Goal: Information Seeking & Learning: Find specific page/section

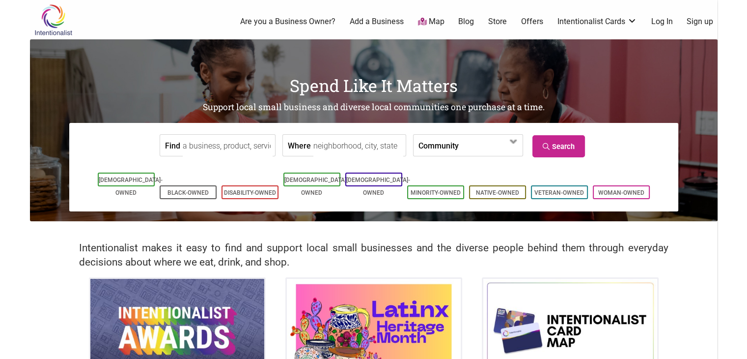
click at [665, 23] on link "Log In" at bounding box center [662, 21] width 22 height 11
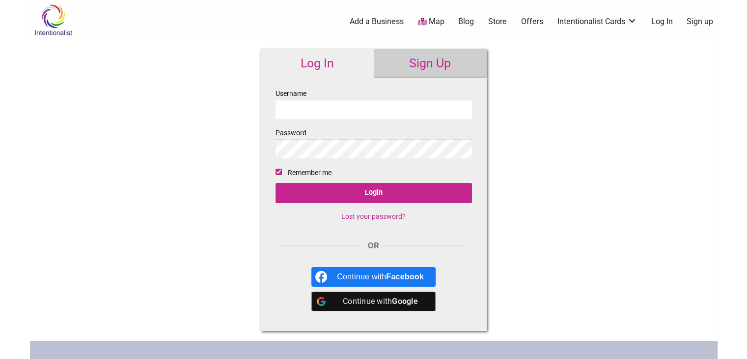
click at [318, 109] on input "Username" at bounding box center [374, 109] width 196 height 19
type input "mentzd1"
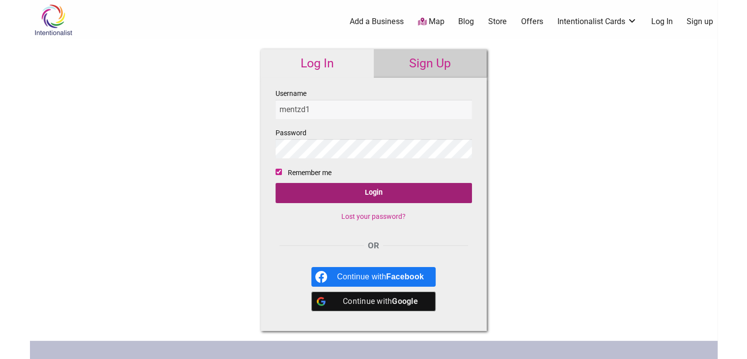
click at [380, 188] on input "Login" at bounding box center [374, 193] width 196 height 20
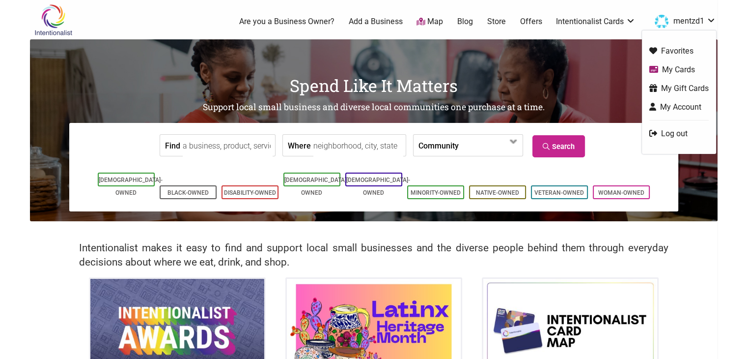
click at [682, 68] on link "My Cards" at bounding box center [678, 69] width 59 height 11
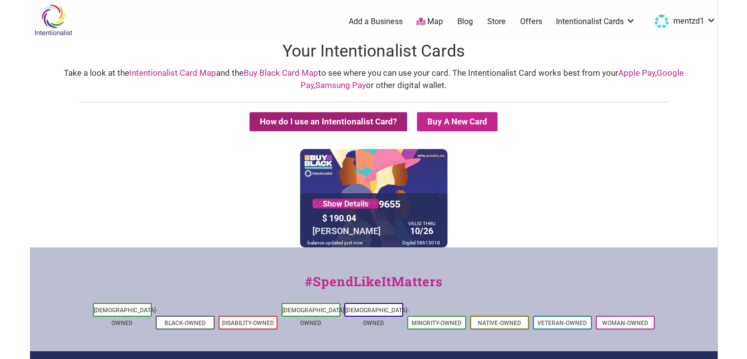
click at [354, 117] on button "How do I use an Intentionalist Card?" at bounding box center [328, 121] width 158 height 19
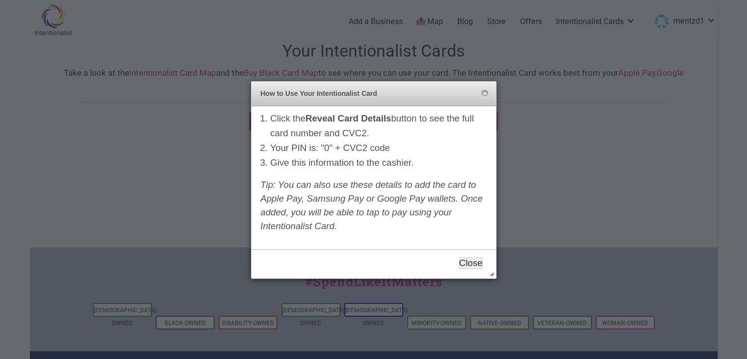
click at [475, 260] on button "Close" at bounding box center [471, 263] width 25 height 12
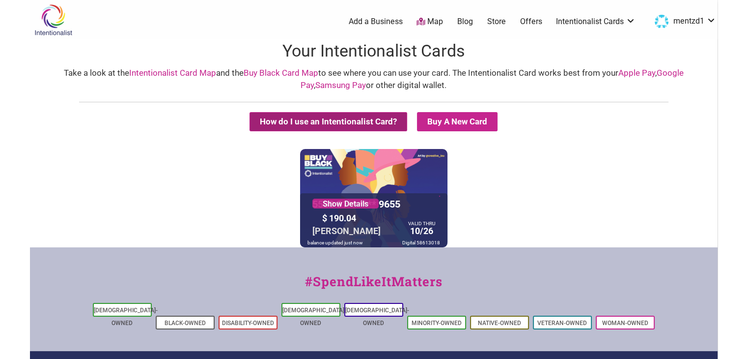
click at [354, 126] on button "How do I use an Intentionalist Card?" at bounding box center [328, 121] width 158 height 19
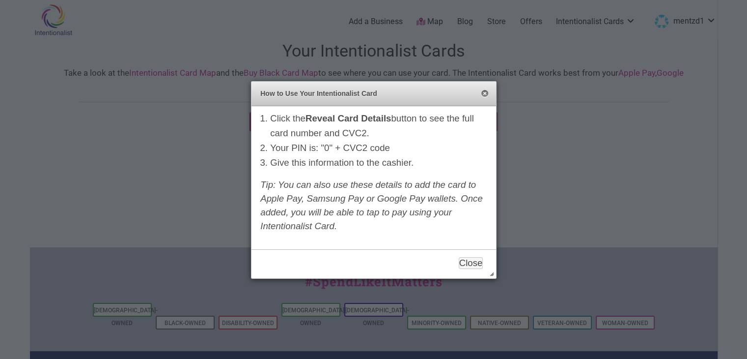
click at [484, 95] on button "Close" at bounding box center [485, 94] width 8 height 8
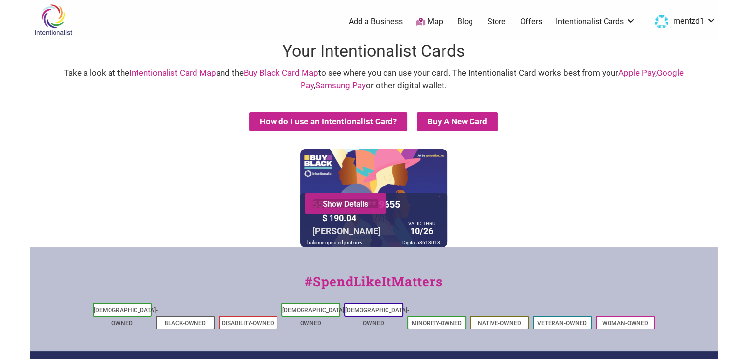
click at [365, 205] on link "Show Details" at bounding box center [345, 203] width 66 height 10
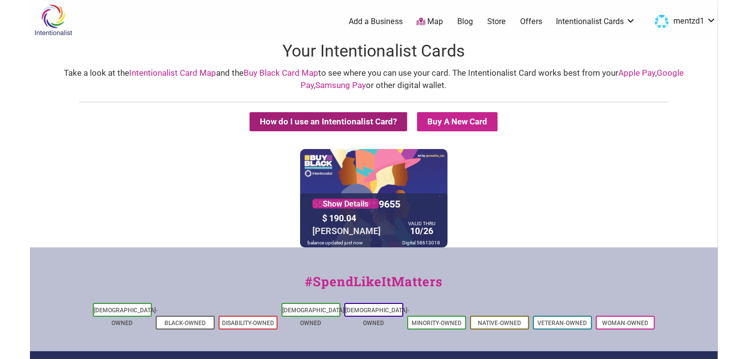
click at [390, 121] on button "How do I use an Intentionalist Card?" at bounding box center [328, 121] width 158 height 19
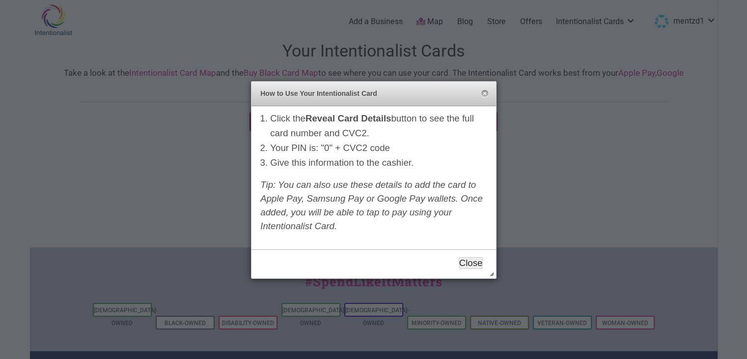
click at [472, 259] on button "Close" at bounding box center [471, 263] width 25 height 12
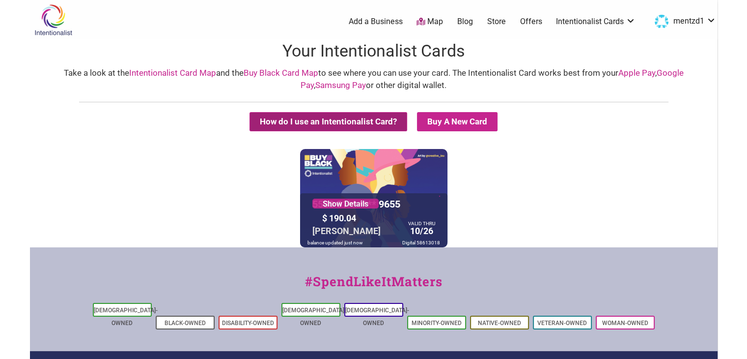
click at [353, 117] on button "How do I use an Intentionalist Card?" at bounding box center [328, 121] width 158 height 19
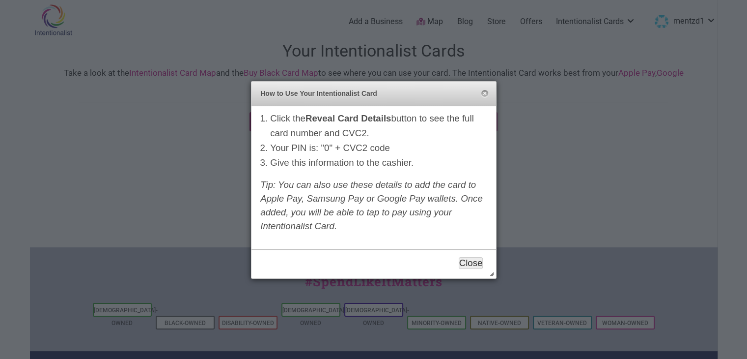
click at [471, 258] on button "Close" at bounding box center [471, 263] width 25 height 12
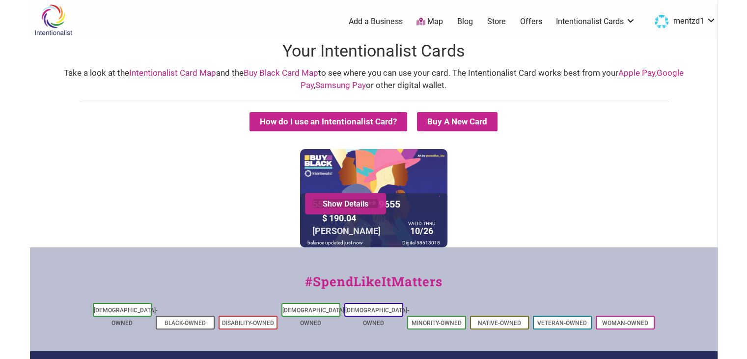
click at [362, 207] on link "Show Details" at bounding box center [345, 203] width 66 height 10
click at [424, 21] on icon at bounding box center [420, 22] width 9 height 8
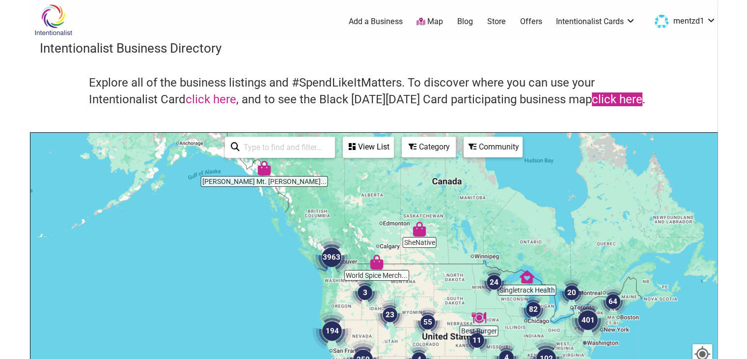
click at [608, 100] on link "click here" at bounding box center [617, 99] width 51 height 14
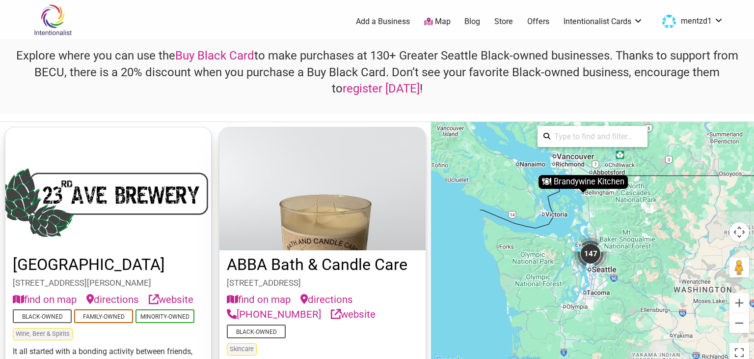
click at [593, 248] on div "147" at bounding box center [590, 253] width 39 height 39
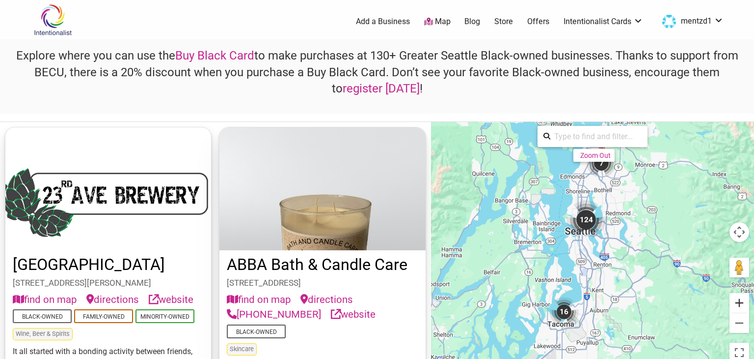
click at [742, 304] on button "Zoom in" at bounding box center [740, 303] width 20 height 20
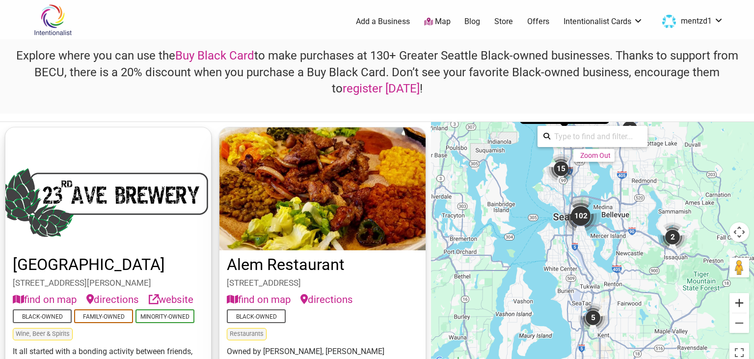
click at [739, 299] on button "Zoom in" at bounding box center [740, 303] width 20 height 20
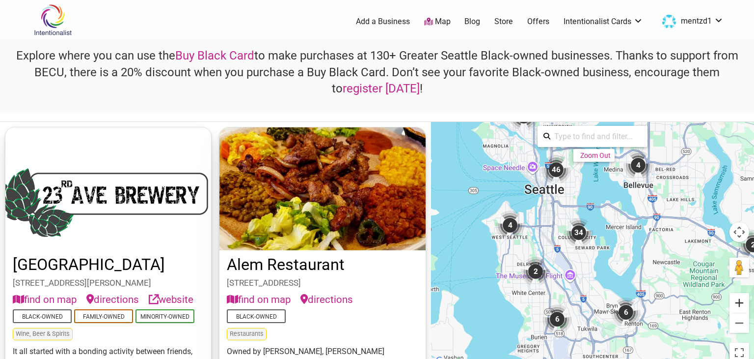
click at [739, 299] on button "Zoom in" at bounding box center [740, 303] width 20 height 20
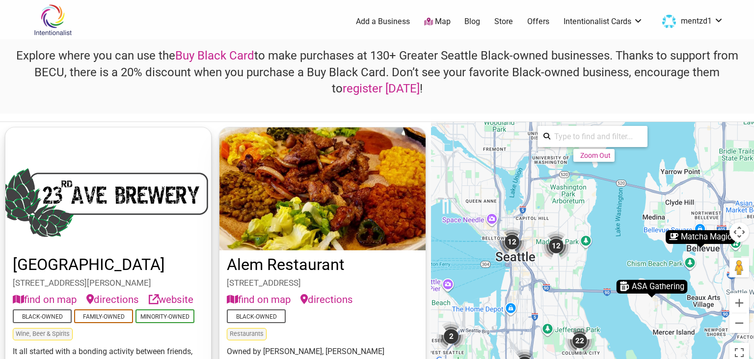
drag, startPoint x: 631, startPoint y: 235, endPoint x: 648, endPoint y: 366, distance: 132.8
click at [648, 358] on html "× Menu 0 Add a Business Map Blog Store Offers Intentionalist Cards Buy Black Ca…" at bounding box center [377, 179] width 754 height 359
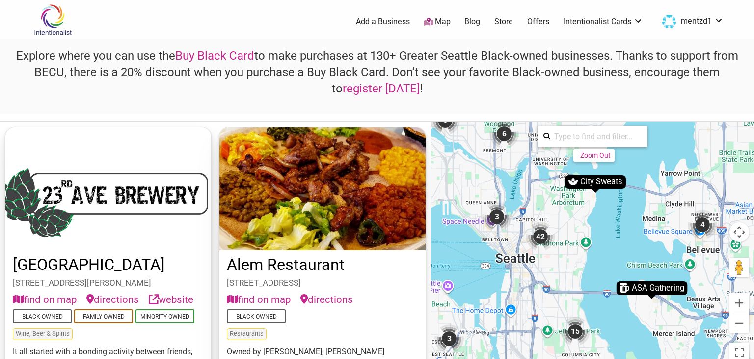
click at [570, 235] on div "To navigate, press the arrow keys. To activate drag with keyboard, press Alt + …" at bounding box center [592, 244] width 323 height 245
click at [540, 237] on div "42" at bounding box center [540, 235] width 29 height 29
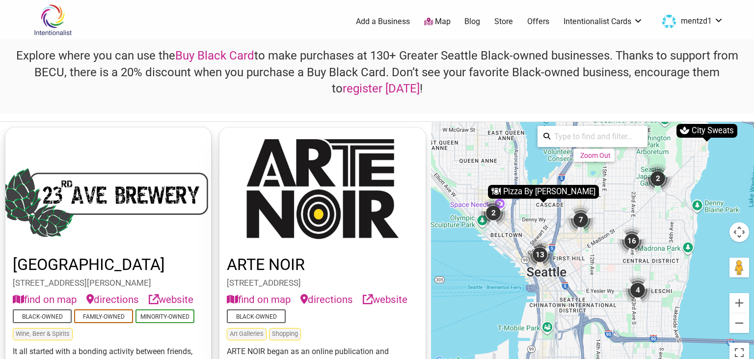
click at [633, 240] on div "16" at bounding box center [631, 240] width 29 height 29
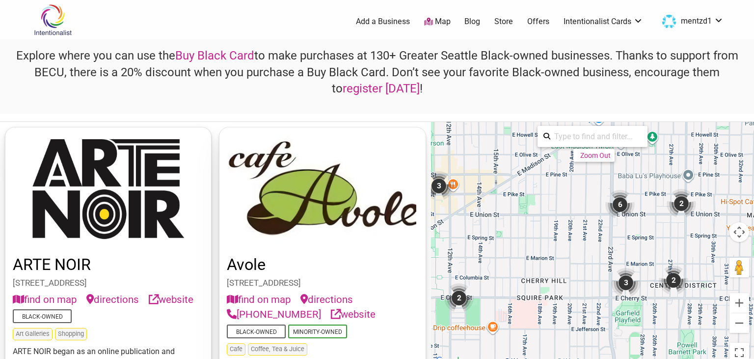
drag, startPoint x: 666, startPoint y: 189, endPoint x: 642, endPoint y: 249, distance: 65.3
click at [642, 249] on div "To navigate, press the arrow keys. To activate drag with keyboard, press Alt + …" at bounding box center [592, 244] width 323 height 245
click at [681, 203] on div "2" at bounding box center [681, 204] width 29 height 29
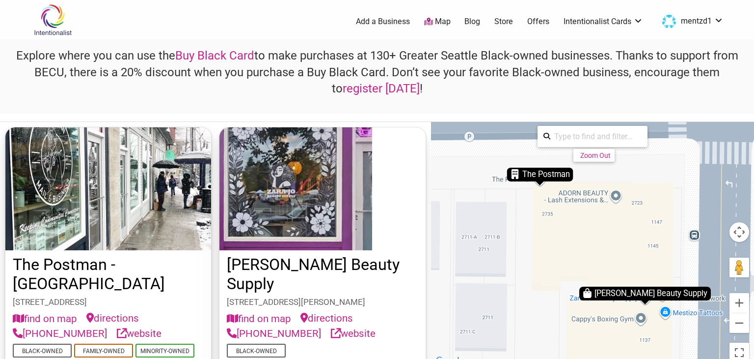
click at [710, 184] on div "To navigate, press the arrow keys. To activate drag with keyboard, press Alt + …" at bounding box center [592, 244] width 323 height 245
click at [739, 322] on button "Zoom out" at bounding box center [740, 323] width 20 height 20
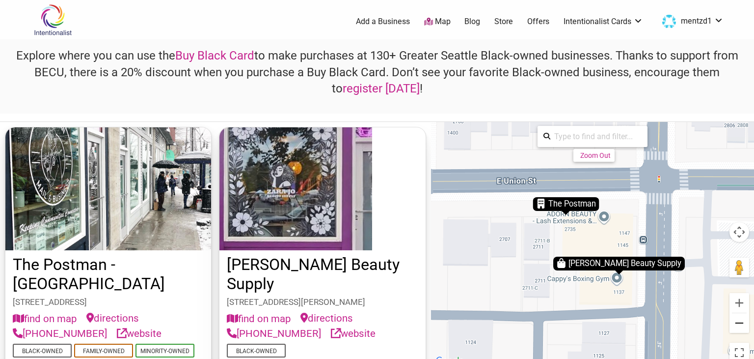
click at [739, 322] on button "Zoom out" at bounding box center [740, 323] width 20 height 20
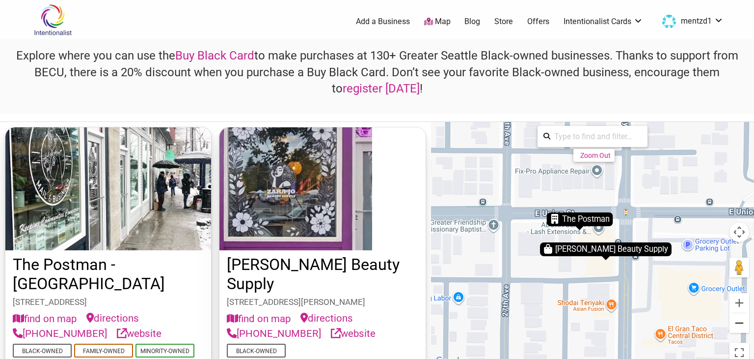
click at [739, 322] on button "Zoom out" at bounding box center [740, 323] width 20 height 20
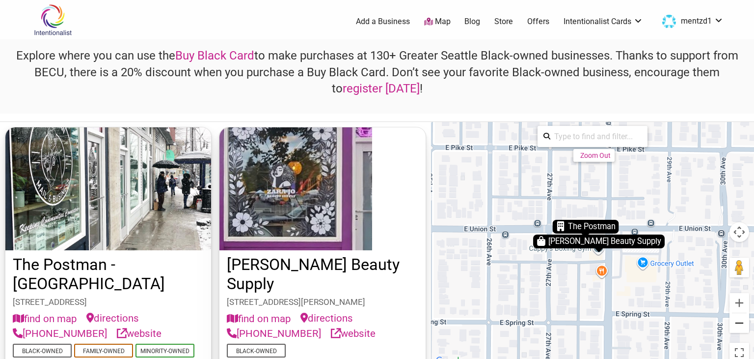
click at [739, 322] on button "Zoom out" at bounding box center [740, 323] width 20 height 20
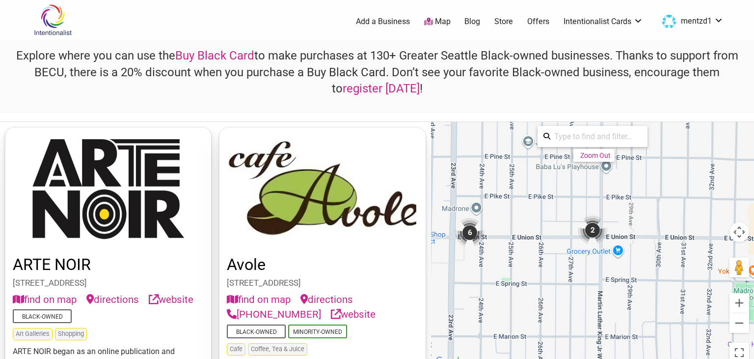
click at [468, 230] on div "6" at bounding box center [469, 232] width 29 height 29
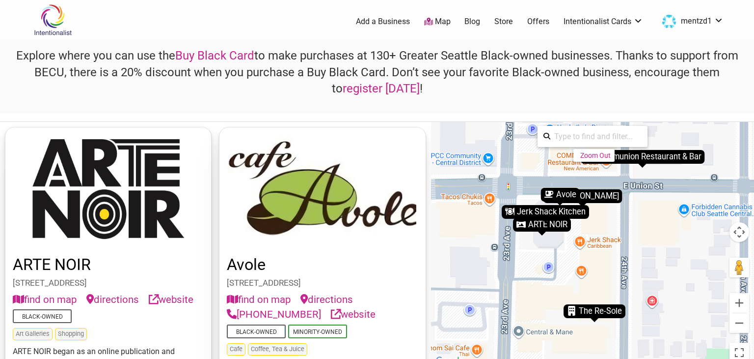
click at [645, 157] on div "Communion Restaurant & Bar" at bounding box center [643, 157] width 124 height 14
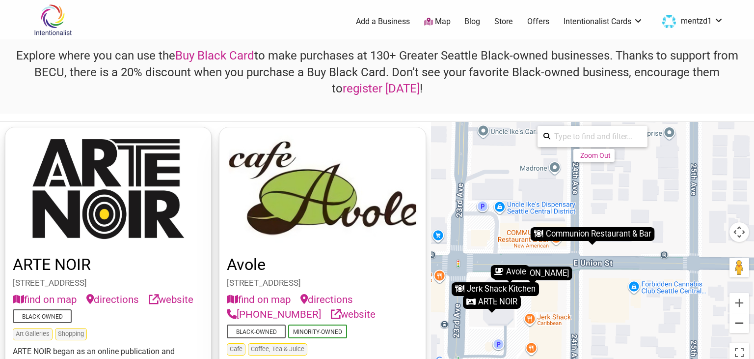
click at [739, 319] on button "Zoom out" at bounding box center [740, 323] width 20 height 20
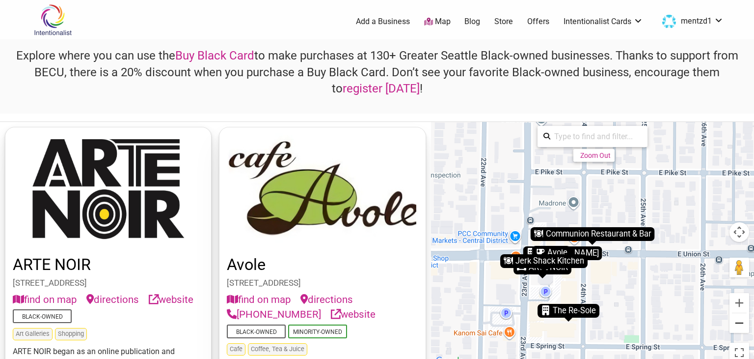
click at [739, 319] on button "Zoom out" at bounding box center [740, 323] width 20 height 20
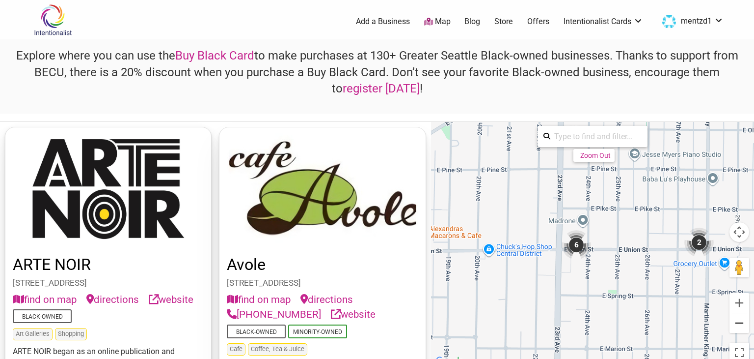
click at [739, 319] on button "Zoom out" at bounding box center [740, 323] width 20 height 20
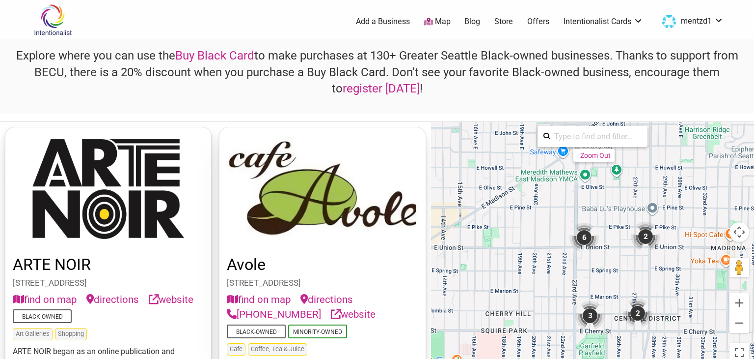
click at [590, 307] on div "3" at bounding box center [590, 315] width 29 height 29
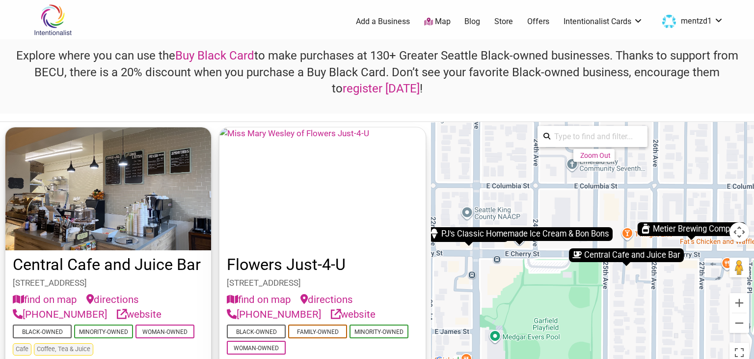
drag, startPoint x: 704, startPoint y: 280, endPoint x: 692, endPoint y: 247, distance: 36.0
click at [654, 298] on div "To navigate, press the arrow keys. To activate drag with keyboard, press Alt + …" at bounding box center [592, 244] width 323 height 245
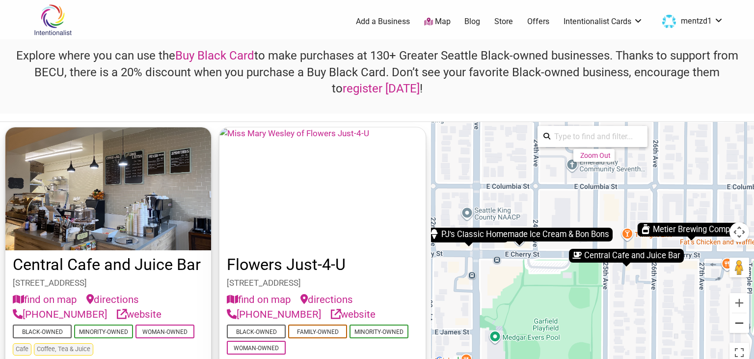
click at [739, 321] on button "Zoom out" at bounding box center [740, 323] width 20 height 20
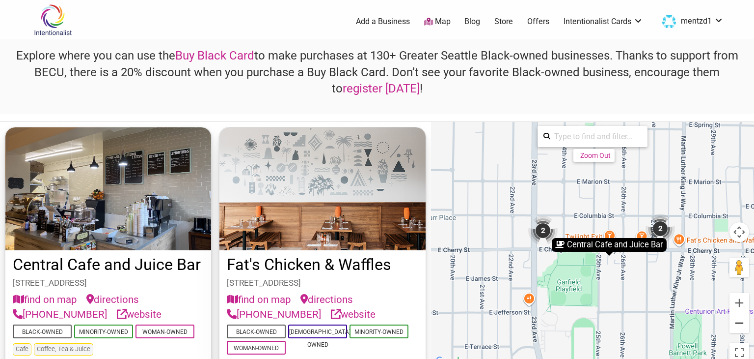
click at [739, 321] on button "Zoom out" at bounding box center [740, 323] width 20 height 20
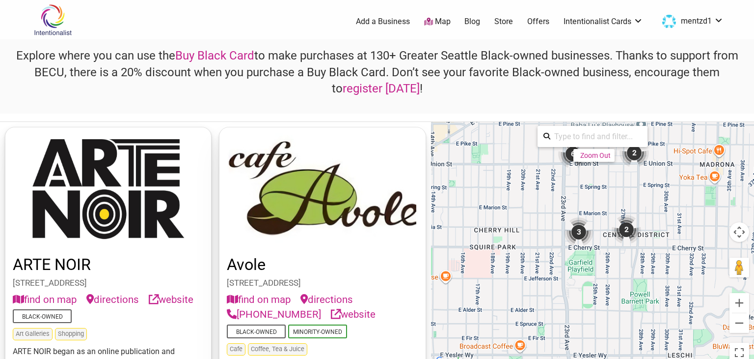
click at [626, 227] on div "2" at bounding box center [626, 229] width 29 height 29
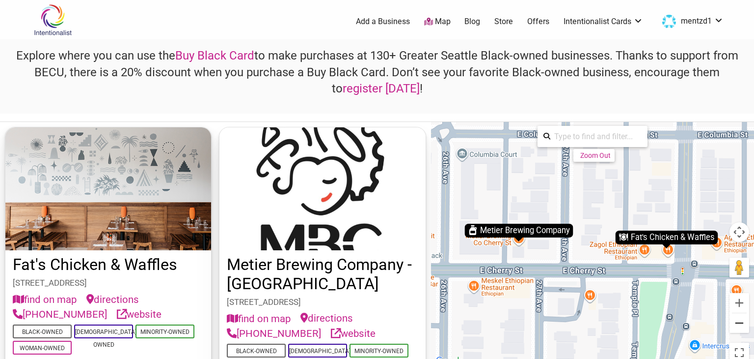
click at [741, 318] on button "Zoom out" at bounding box center [740, 323] width 20 height 20
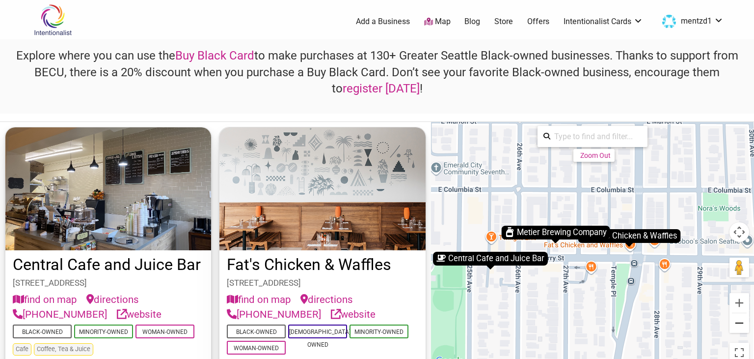
click at [741, 318] on button "Zoom out" at bounding box center [740, 323] width 20 height 20
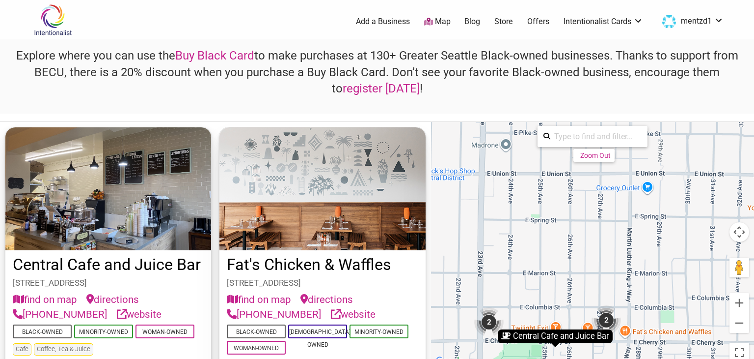
drag, startPoint x: 551, startPoint y: 186, endPoint x: 567, endPoint y: 281, distance: 96.6
click at [566, 281] on div "To navigate, press the arrow keys. To activate drag with keyboard, press Alt + …" at bounding box center [592, 244] width 323 height 245
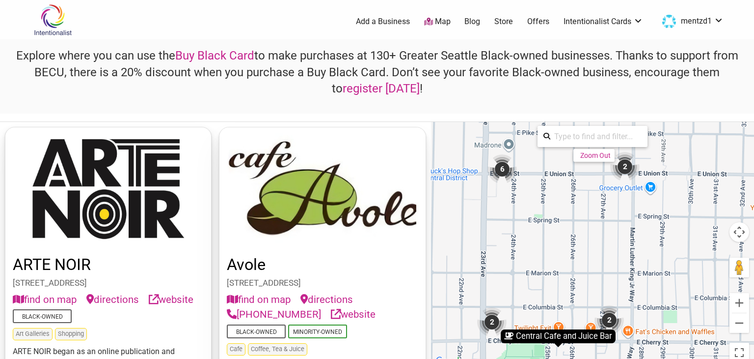
click at [504, 173] on div "6" at bounding box center [502, 168] width 29 height 29
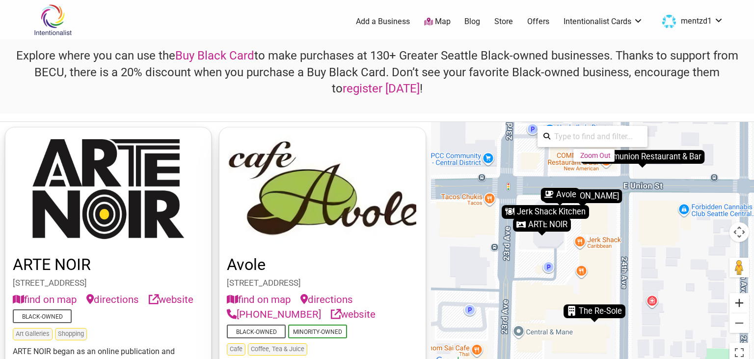
click at [743, 303] on button "Zoom in" at bounding box center [740, 303] width 20 height 20
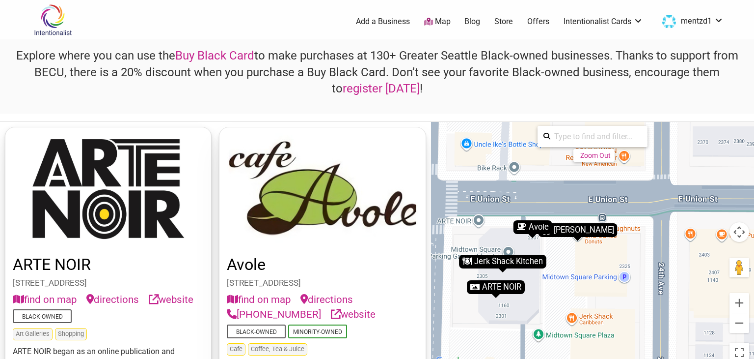
drag, startPoint x: 643, startPoint y: 242, endPoint x: 646, endPoint y: 321, distance: 79.1
click at [646, 320] on div "To navigate, press the arrow keys. To activate drag with keyboard, press Alt + …" at bounding box center [592, 244] width 323 height 245
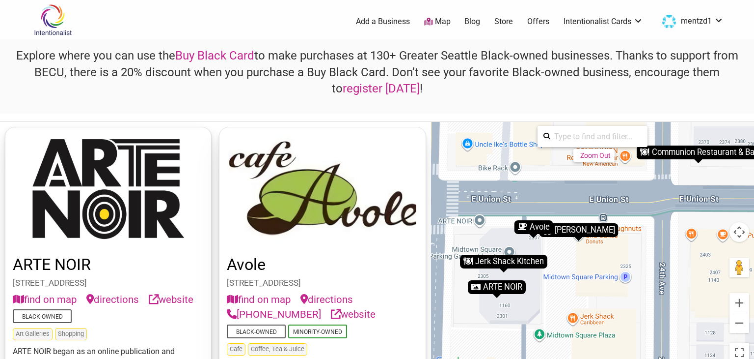
click at [492, 262] on div "Jerk Shack Kitchen" at bounding box center [503, 261] width 87 height 14
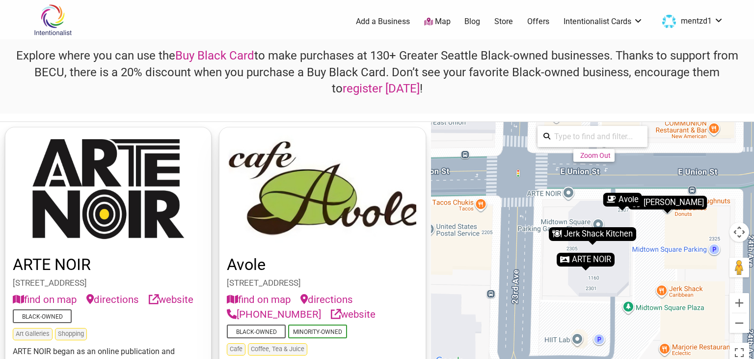
click at [354, 236] on img at bounding box center [323, 188] width 206 height 123
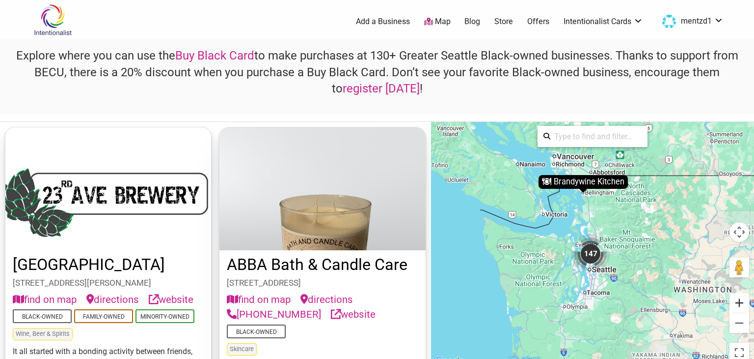
click at [738, 299] on button "Zoom in" at bounding box center [740, 303] width 20 height 20
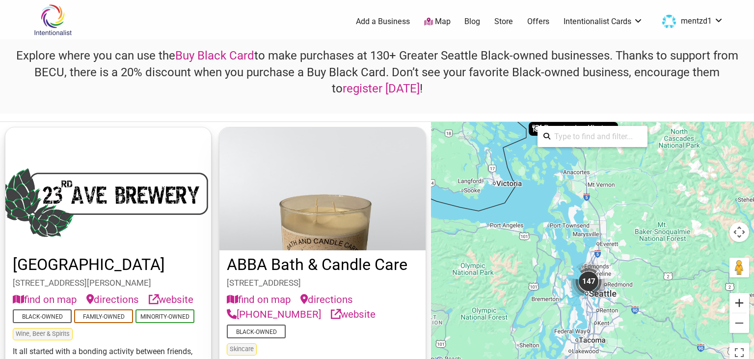
click at [738, 299] on button "Zoom in" at bounding box center [740, 303] width 20 height 20
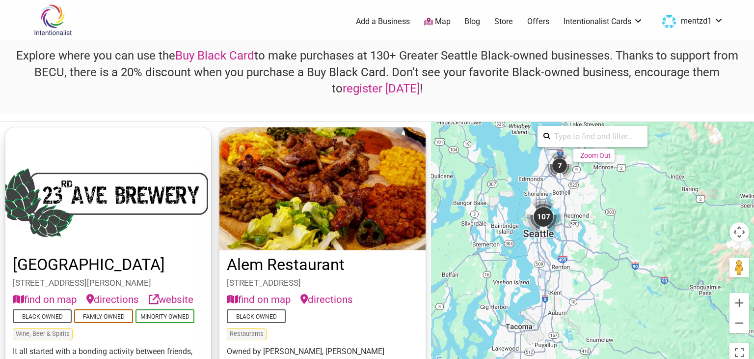
drag, startPoint x: 678, startPoint y: 273, endPoint x: 635, endPoint y: 156, distance: 124.5
click at [635, 156] on div "To activate drag with keyboard, press Alt + Enter. Once in keyboard drag state,…" at bounding box center [592, 244] width 323 height 245
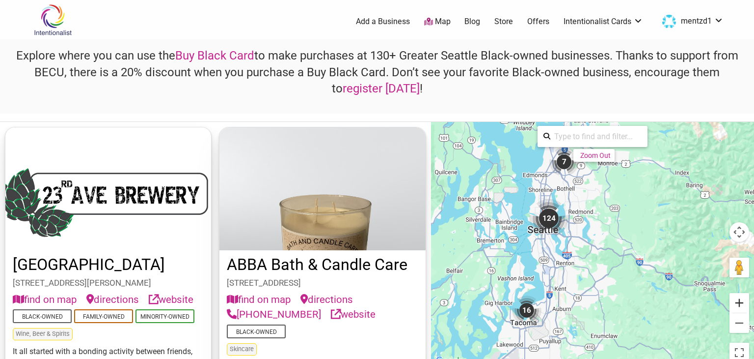
click at [741, 306] on button "Zoom in" at bounding box center [740, 303] width 20 height 20
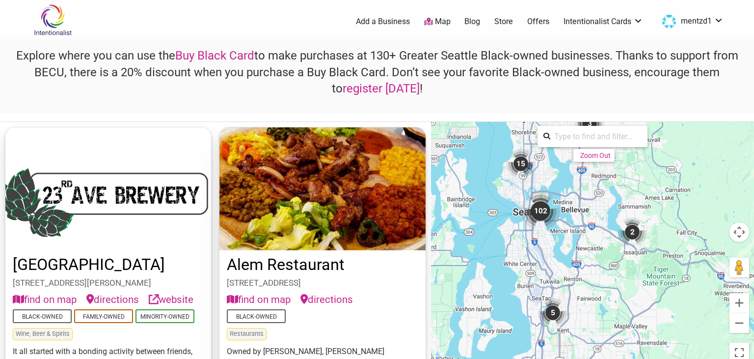
drag, startPoint x: 560, startPoint y: 242, endPoint x: 600, endPoint y: 243, distance: 39.8
click at [600, 243] on div "To activate drag with keyboard, press Alt + Enter. Once in keyboard drag state,…" at bounding box center [592, 244] width 323 height 245
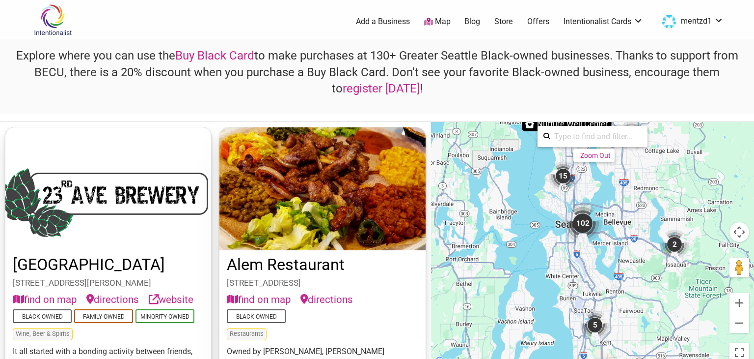
drag, startPoint x: 570, startPoint y: 229, endPoint x: 615, endPoint y: 245, distance: 47.7
click at [740, 304] on button "Zoom in" at bounding box center [740, 303] width 20 height 20
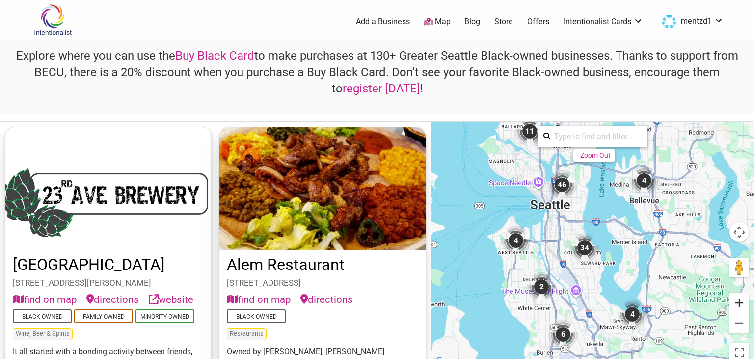
click at [740, 304] on button "Zoom in" at bounding box center [740, 303] width 20 height 20
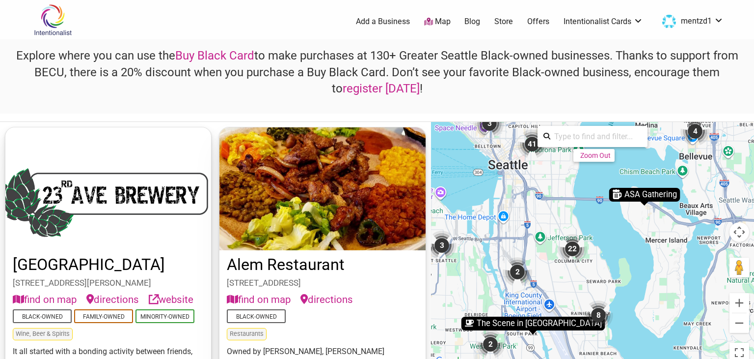
click at [573, 244] on div "22" at bounding box center [572, 248] width 29 height 29
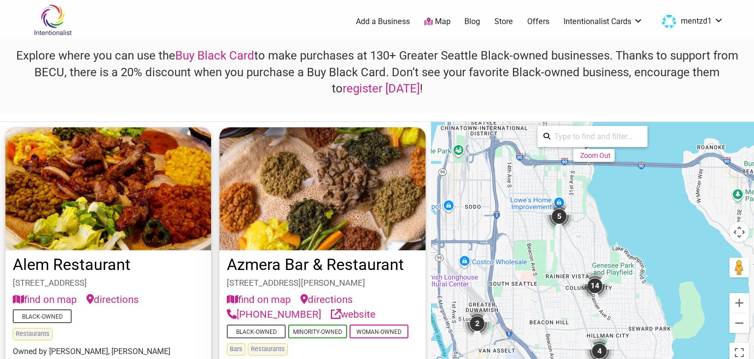
drag, startPoint x: 658, startPoint y: 258, endPoint x: 628, endPoint y: 302, distance: 53.7
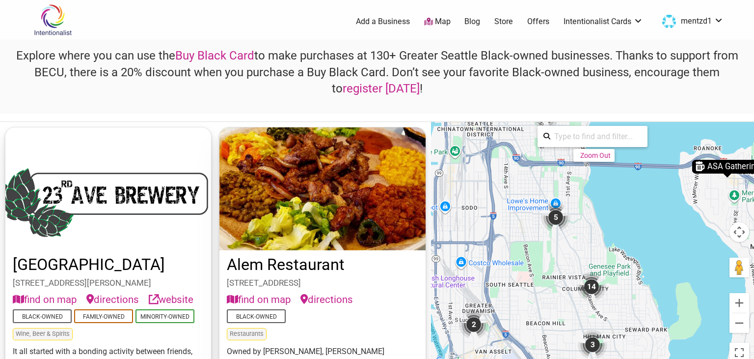
click at [554, 215] on div "5" at bounding box center [555, 216] width 29 height 29
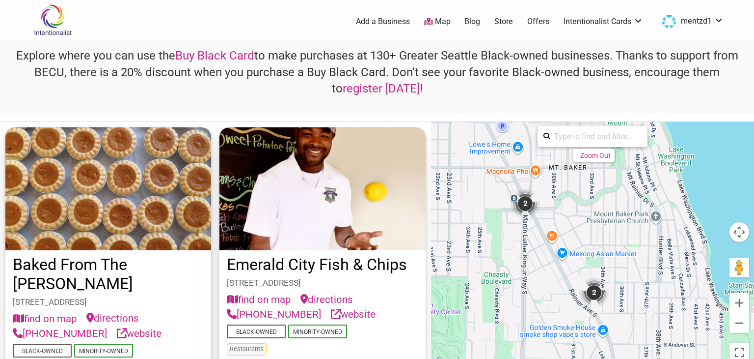
drag, startPoint x: 692, startPoint y: 230, endPoint x: 568, endPoint y: 211, distance: 126.2
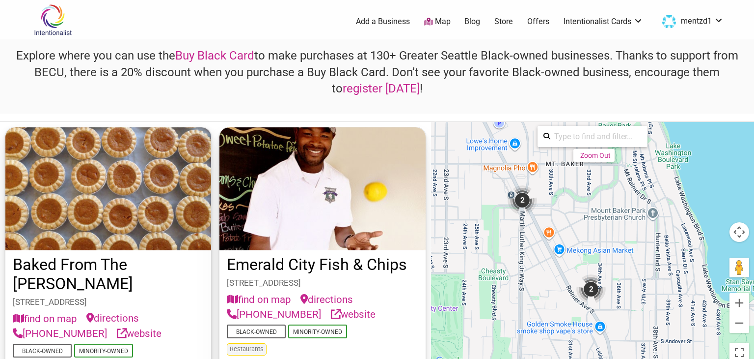
click at [521, 202] on div "2" at bounding box center [522, 199] width 29 height 29
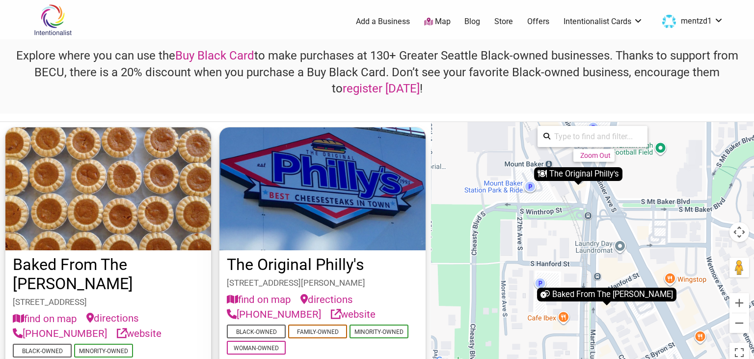
click at [641, 221] on div "To navigate, press the arrow keys. To activate drag with keyboard, press Alt + …" at bounding box center [592, 244] width 323 height 245
click at [741, 319] on button "Zoom out" at bounding box center [740, 323] width 20 height 20
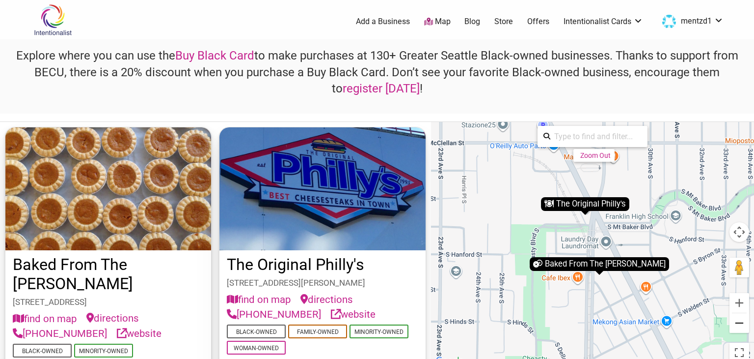
click at [741, 319] on button "Zoom out" at bounding box center [740, 323] width 20 height 20
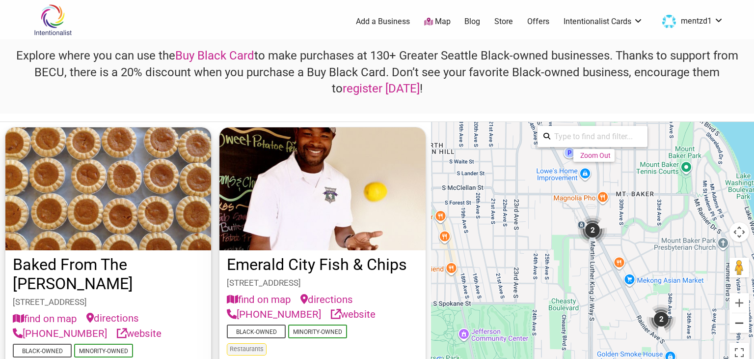
click at [741, 319] on button "Zoom out" at bounding box center [740, 323] width 20 height 20
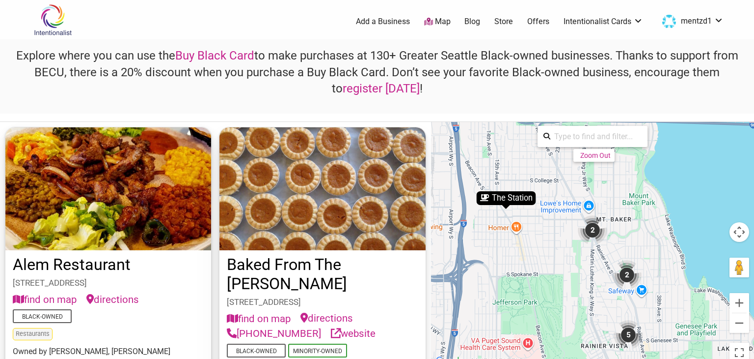
click at [631, 275] on div "2" at bounding box center [626, 274] width 29 height 29
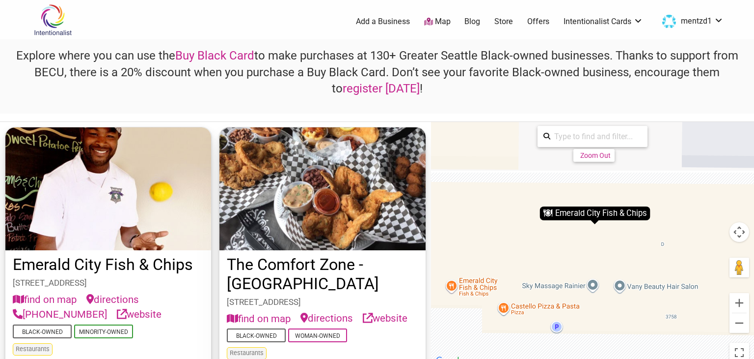
drag, startPoint x: 668, startPoint y: 266, endPoint x: 536, endPoint y: 171, distance: 161.9
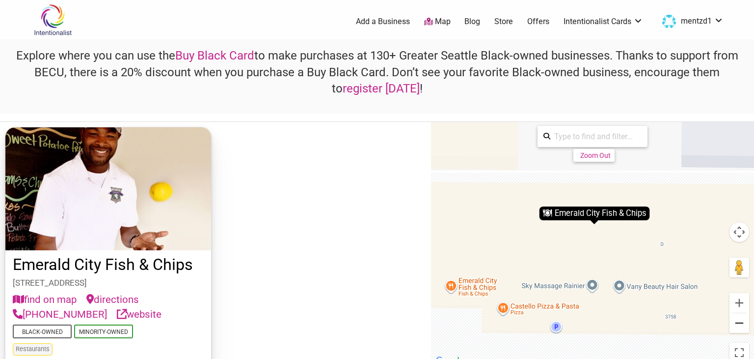
click at [741, 319] on button "Zoom out" at bounding box center [740, 323] width 20 height 20
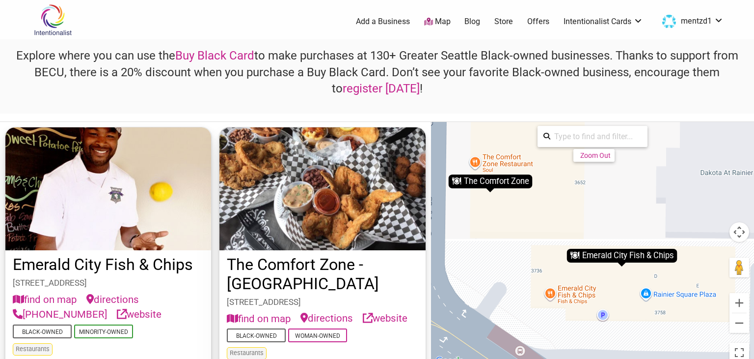
drag, startPoint x: 526, startPoint y: 182, endPoint x: 546, endPoint y: 211, distance: 34.6
click at [557, 219] on div "To navigate, press the arrow keys. To activate drag with keyboard, press Alt + …" at bounding box center [592, 244] width 323 height 245
click at [494, 181] on div "The Comfort Zone" at bounding box center [490, 181] width 84 height 14
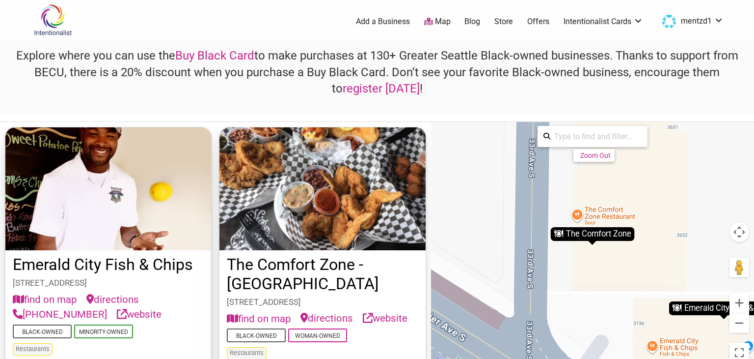
click at [593, 235] on div "The Comfort Zone" at bounding box center [593, 234] width 84 height 14
click at [333, 267] on link "The Comfort Zone - The Dakota" at bounding box center [303, 274] width 152 height 38
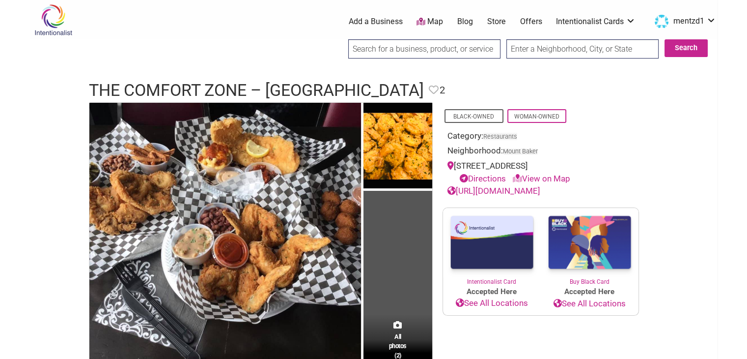
click at [485, 191] on link "[URL][DOMAIN_NAME]" at bounding box center [493, 191] width 93 height 10
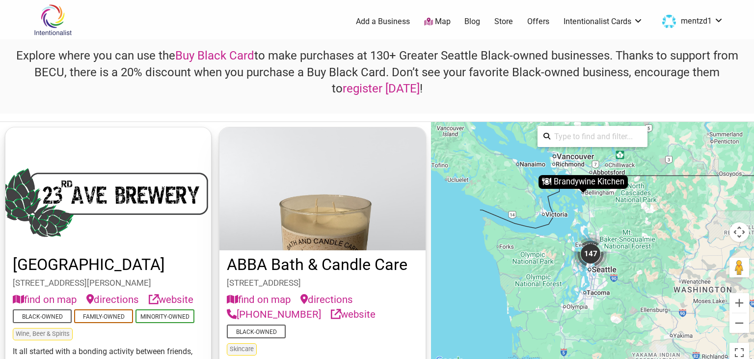
click at [592, 250] on div "147" at bounding box center [590, 253] width 39 height 39
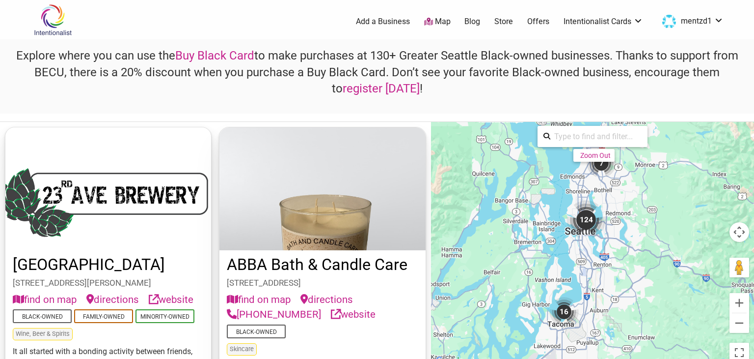
click at [584, 218] on div "124" at bounding box center [586, 219] width 39 height 39
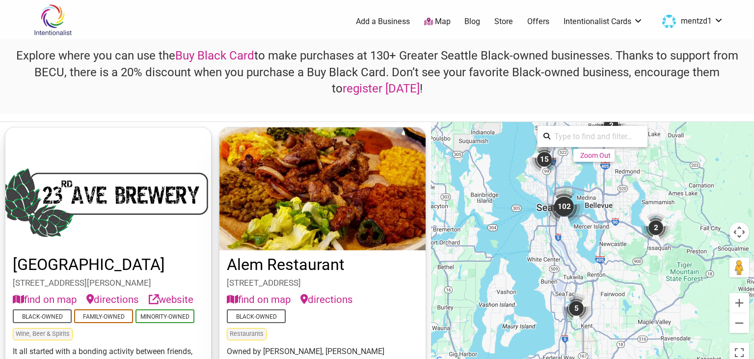
click at [566, 203] on div "102" at bounding box center [564, 206] width 39 height 39
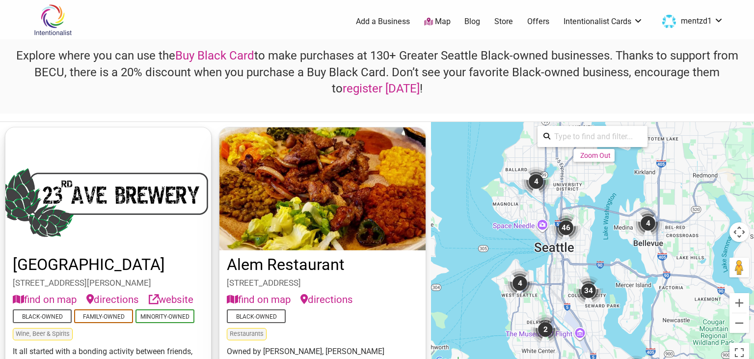
drag, startPoint x: 621, startPoint y: 217, endPoint x: 614, endPoint y: 297, distance: 80.3
click at [614, 297] on div "To navigate, press the arrow keys. To activate drag with keyboard, press Alt + …" at bounding box center [592, 244] width 323 height 245
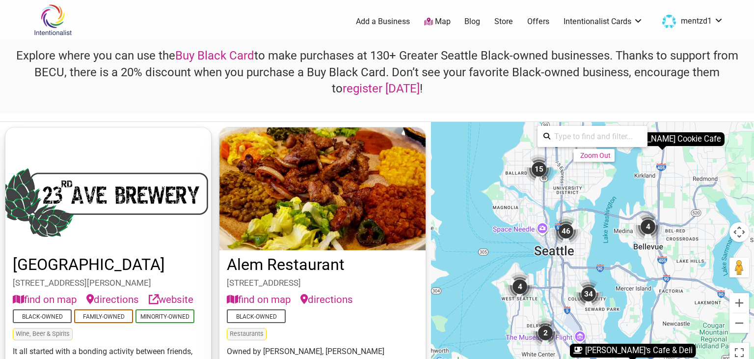
click at [563, 226] on div "46" at bounding box center [566, 230] width 29 height 29
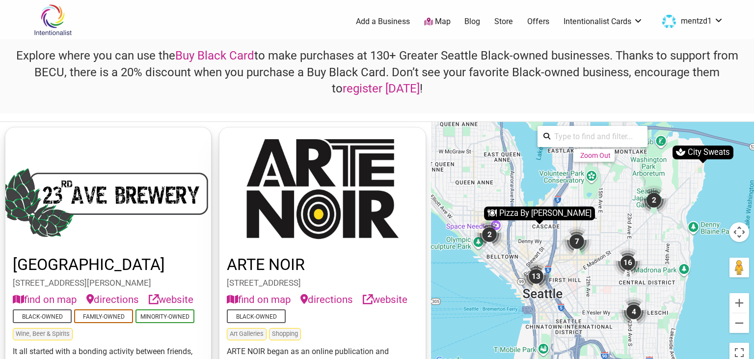
click at [629, 259] on div "16" at bounding box center [627, 262] width 29 height 29
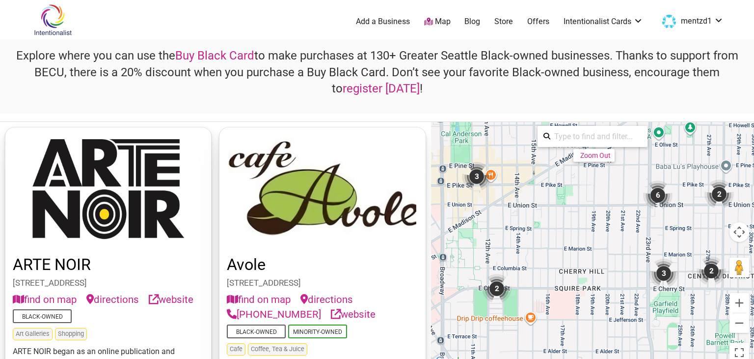
drag, startPoint x: 571, startPoint y: 210, endPoint x: 587, endPoint y: 262, distance: 54.5
click at [587, 262] on div "To navigate, press the arrow keys. To activate drag with keyboard, press Alt + …" at bounding box center [592, 244] width 323 height 245
click at [498, 286] on div "2" at bounding box center [496, 289] width 29 height 29
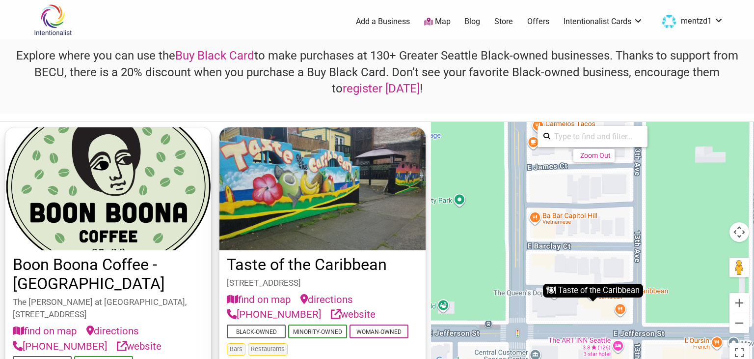
drag, startPoint x: 615, startPoint y: 283, endPoint x: 609, endPoint y: 240, distance: 43.1
click at [609, 240] on div "To navigate, press the arrow keys. To activate drag with keyboard, press Alt + …" at bounding box center [592, 244] width 323 height 245
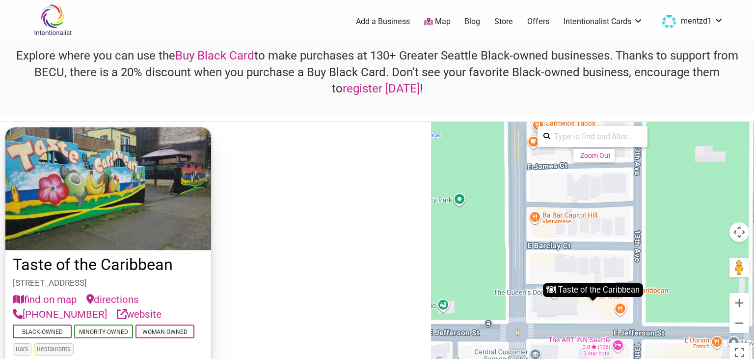
click at [131, 313] on link "website" at bounding box center [139, 313] width 45 height 15
